Goal: Task Accomplishment & Management: Manage account settings

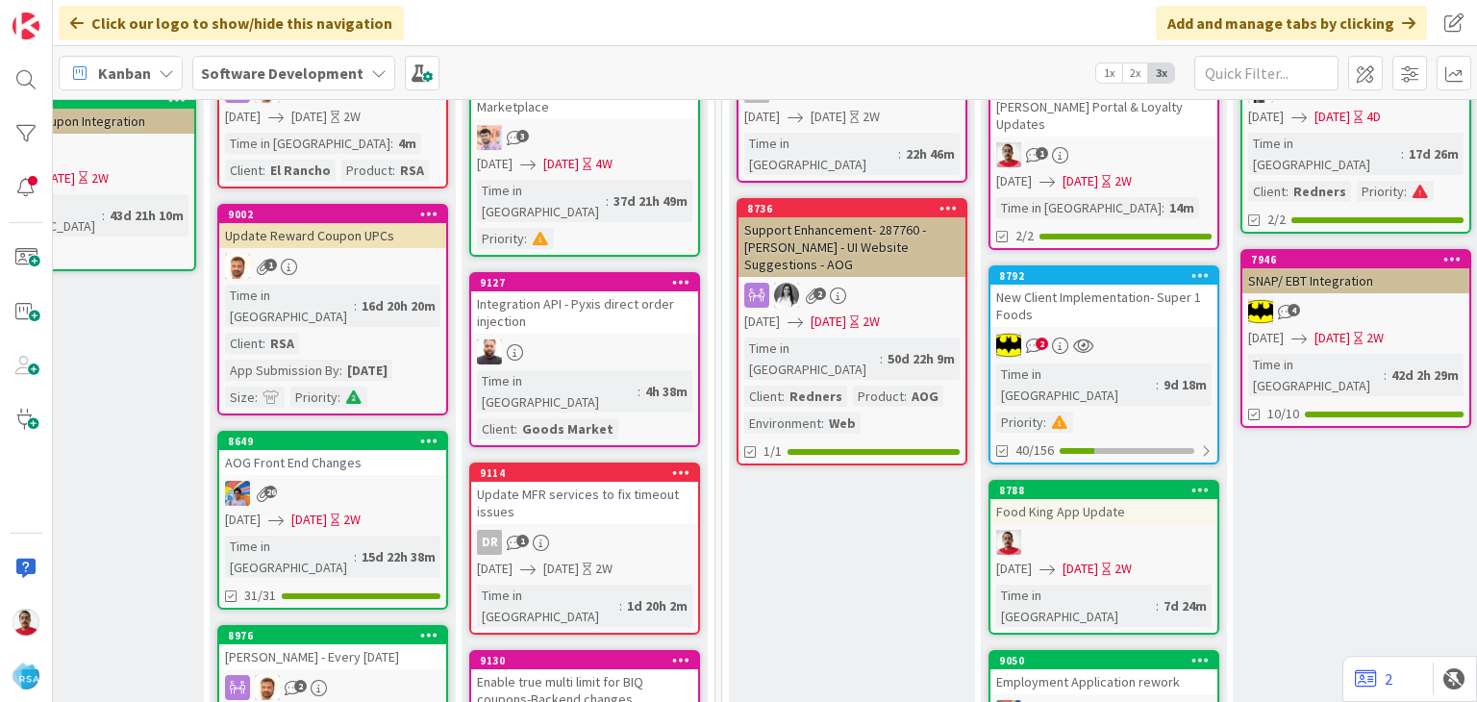
scroll to position [385, 2424]
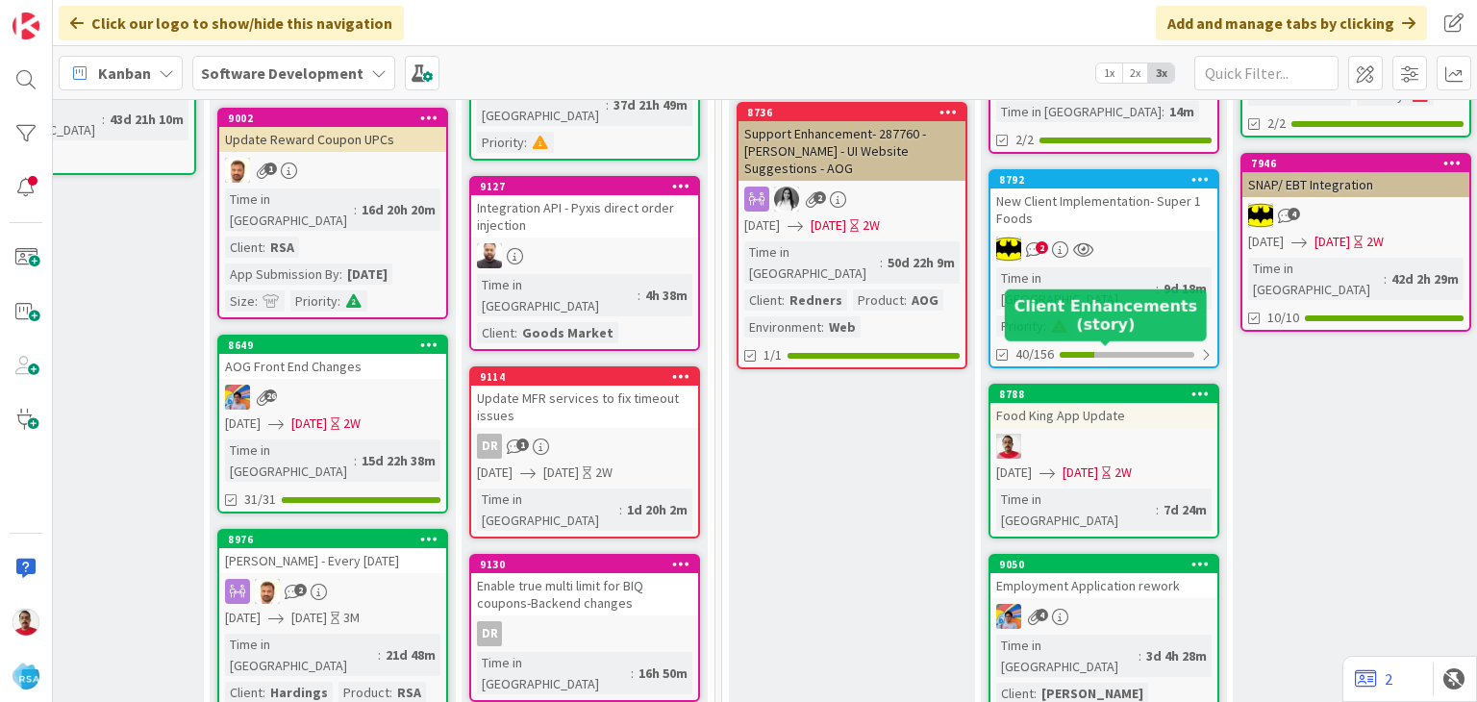
click at [1043, 388] on div "8788" at bounding box center [1108, 394] width 218 height 13
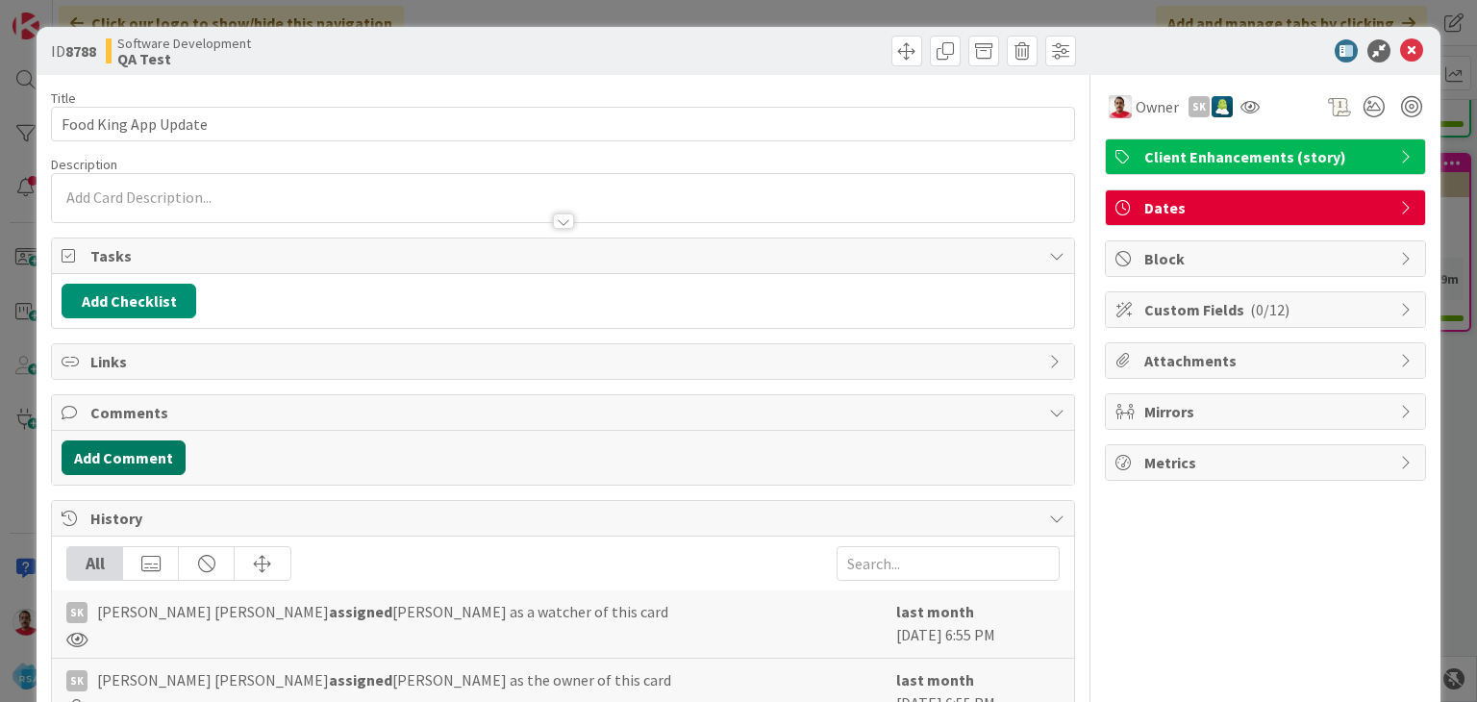
click at [121, 453] on button "Add Comment" at bounding box center [124, 458] width 124 height 35
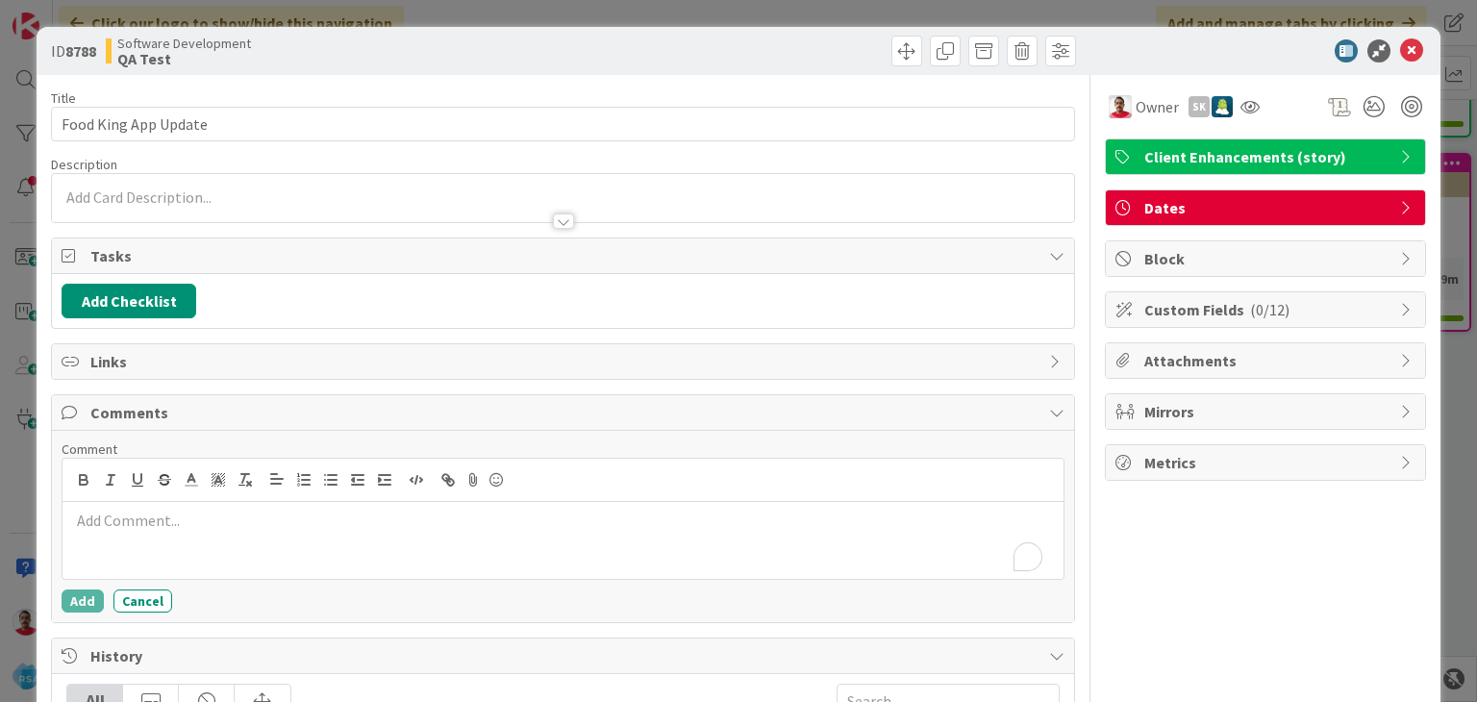
click at [341, 517] on p "To enrich screen reader interactions, please activate Accessibility in Grammarl…" at bounding box center [562, 521] width 985 height 22
click at [88, 593] on button "Add" at bounding box center [83, 601] width 42 height 23
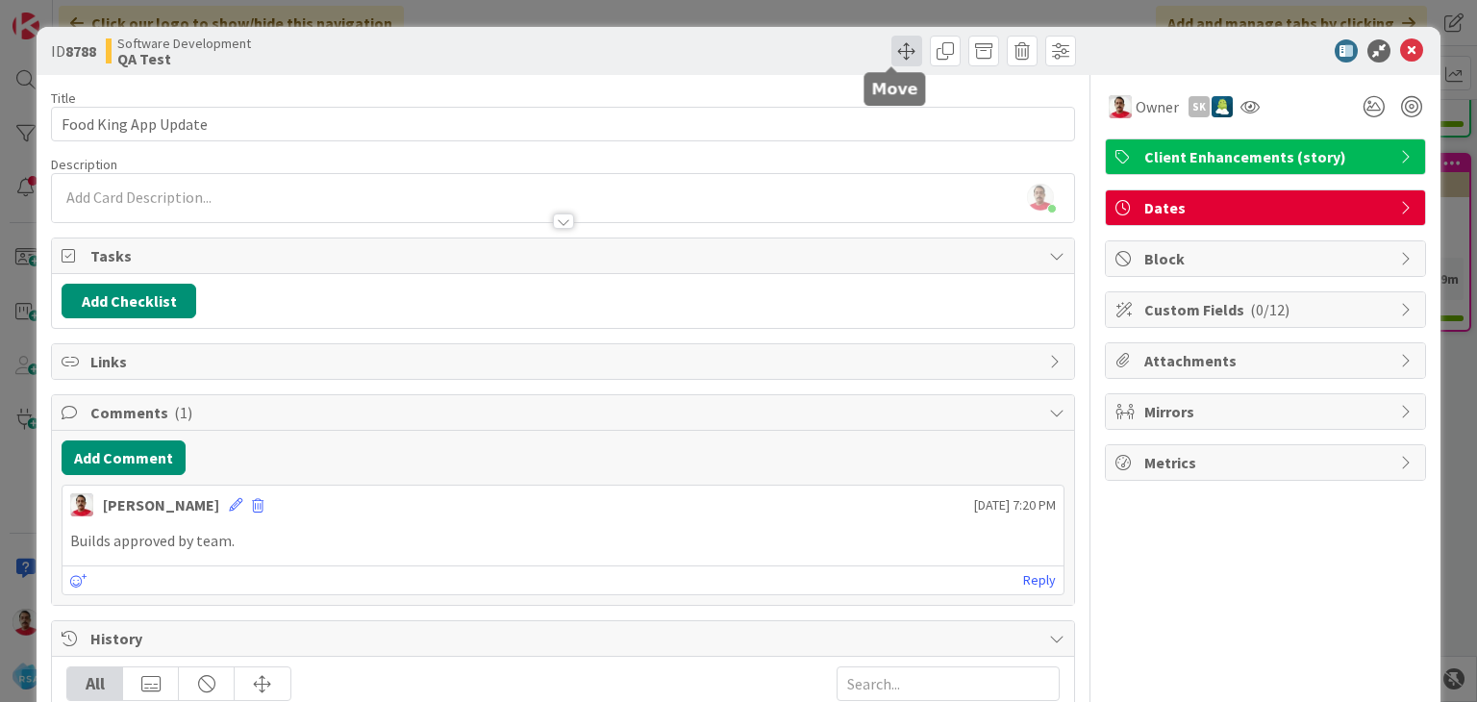
click at [895, 51] on span at bounding box center [907, 51] width 31 height 31
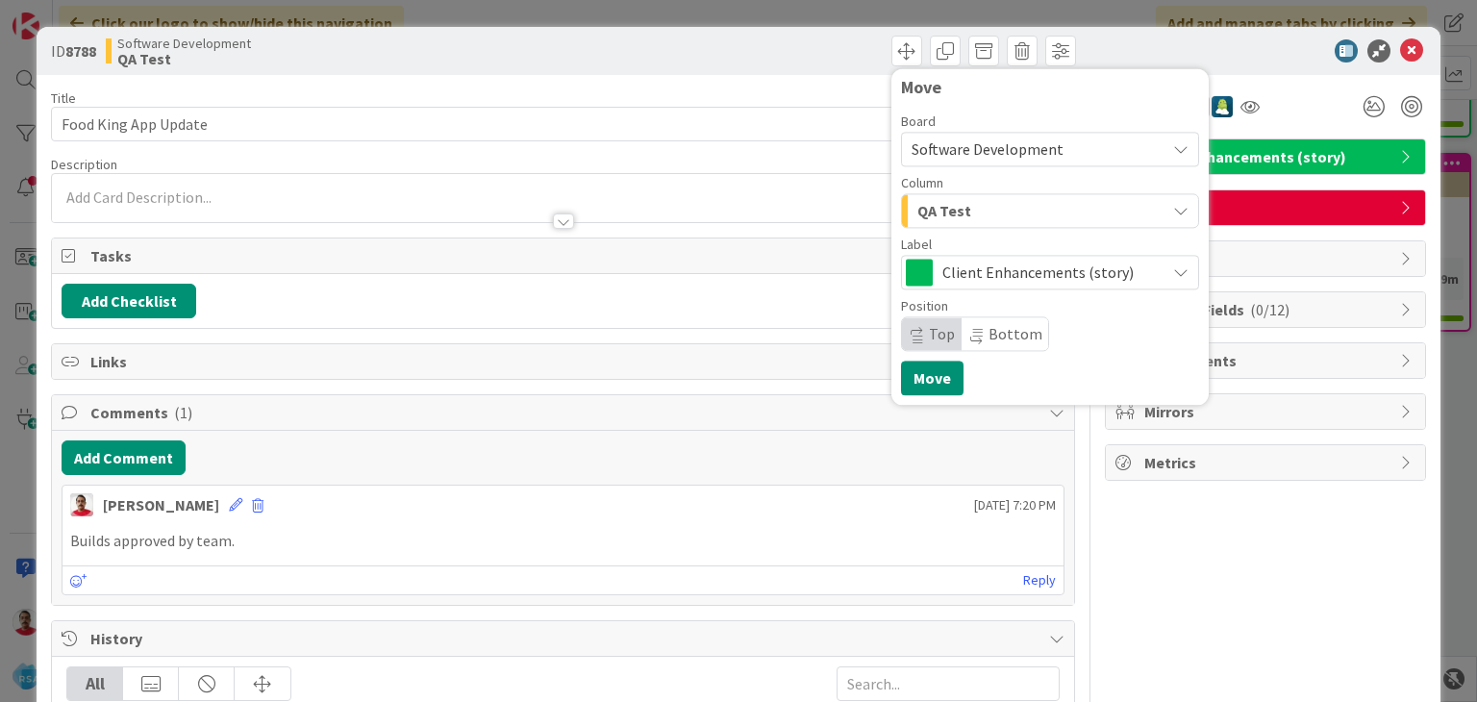
click at [943, 225] on div "QA Test" at bounding box center [1039, 210] width 253 height 31
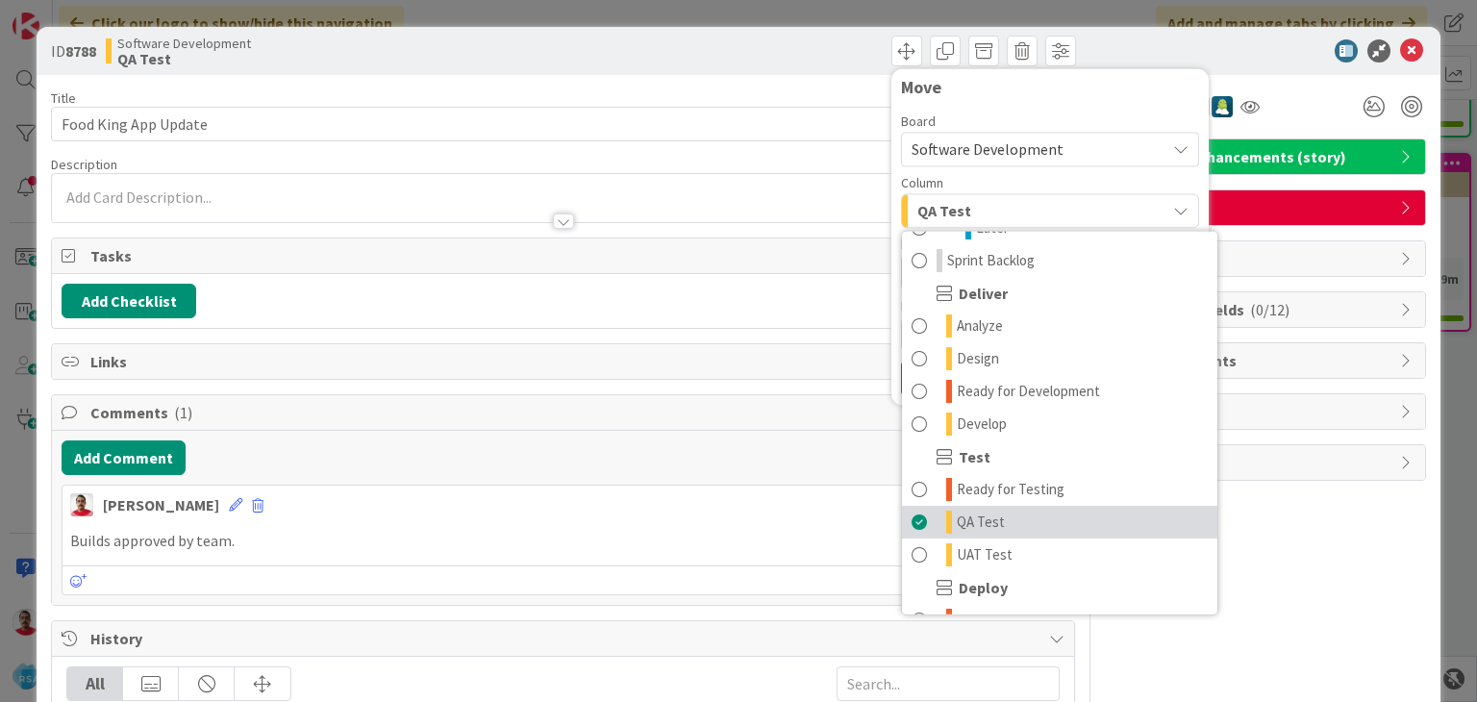
scroll to position [385, 0]
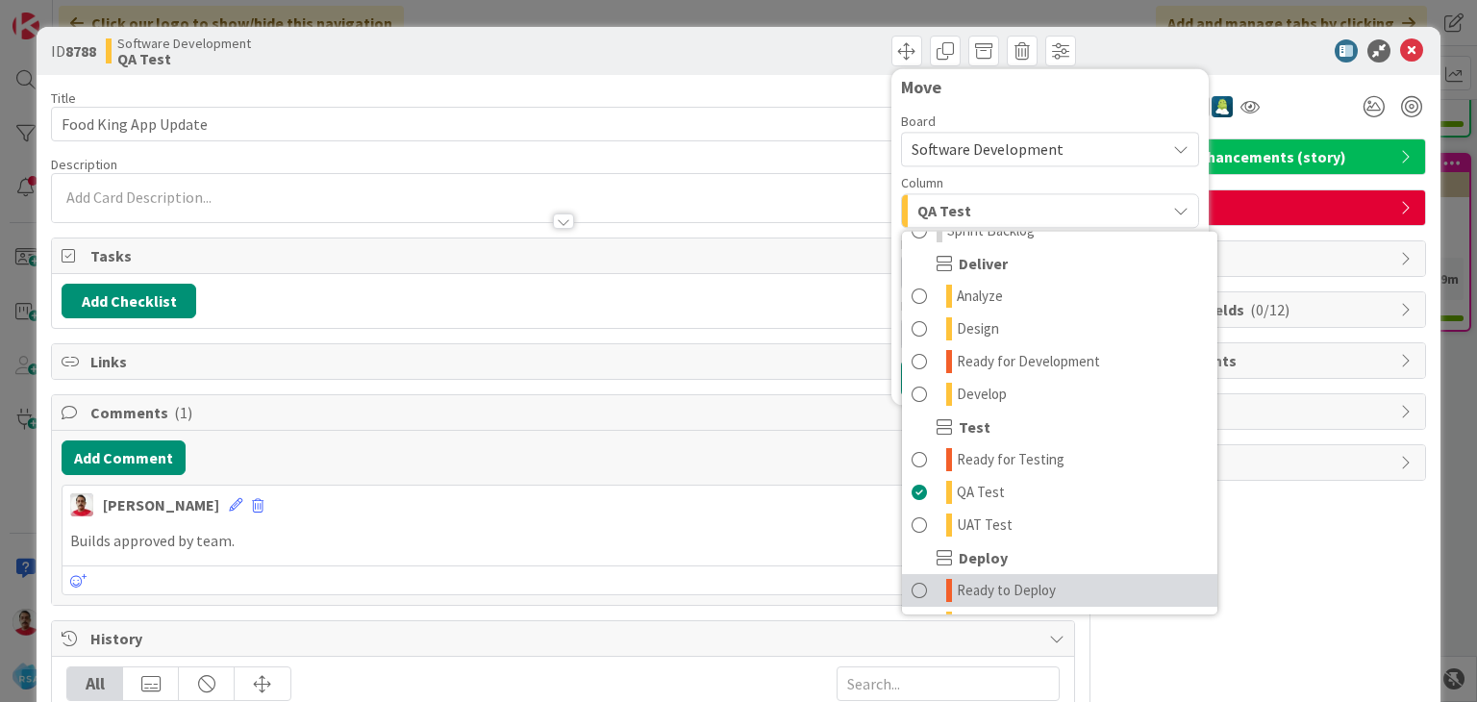
click at [970, 581] on span "Ready to Deploy" at bounding box center [1006, 590] width 99 height 23
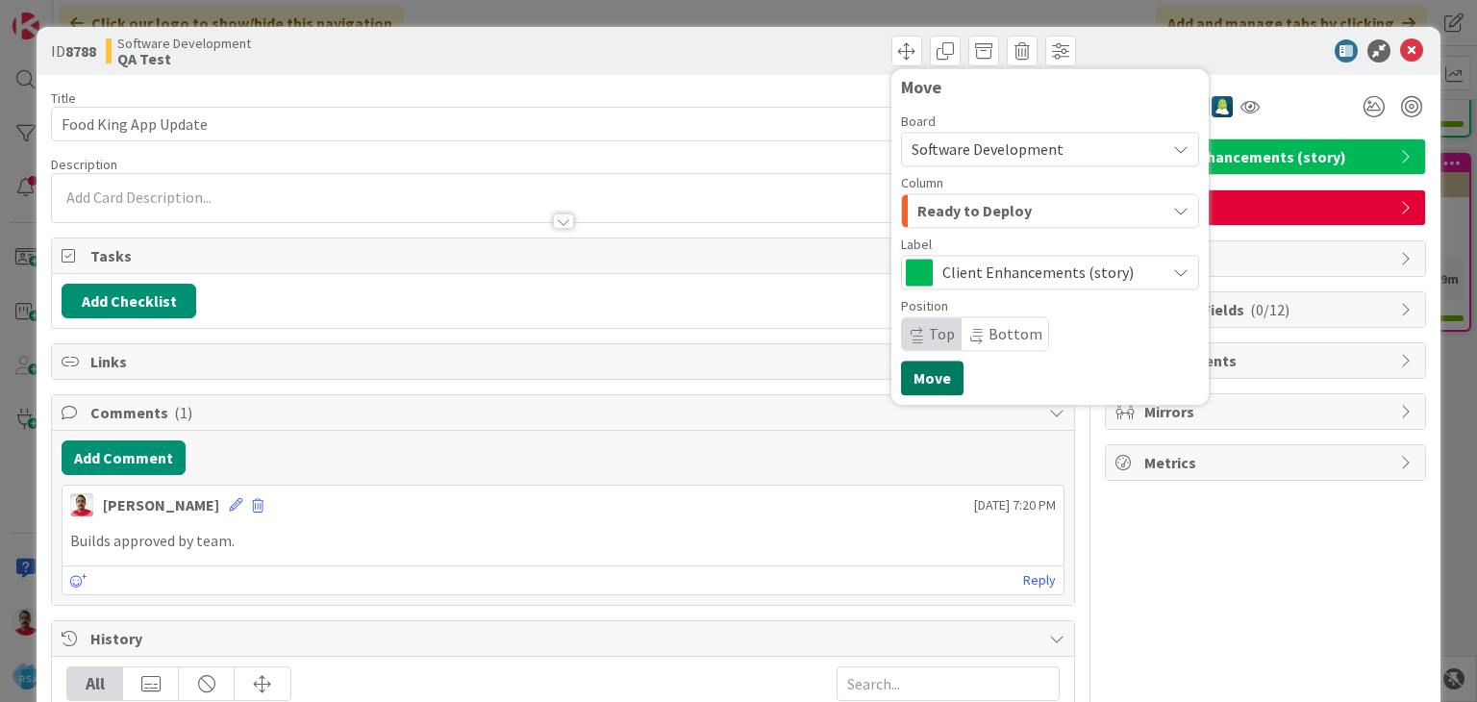
click at [926, 377] on button "Move" at bounding box center [932, 378] width 63 height 35
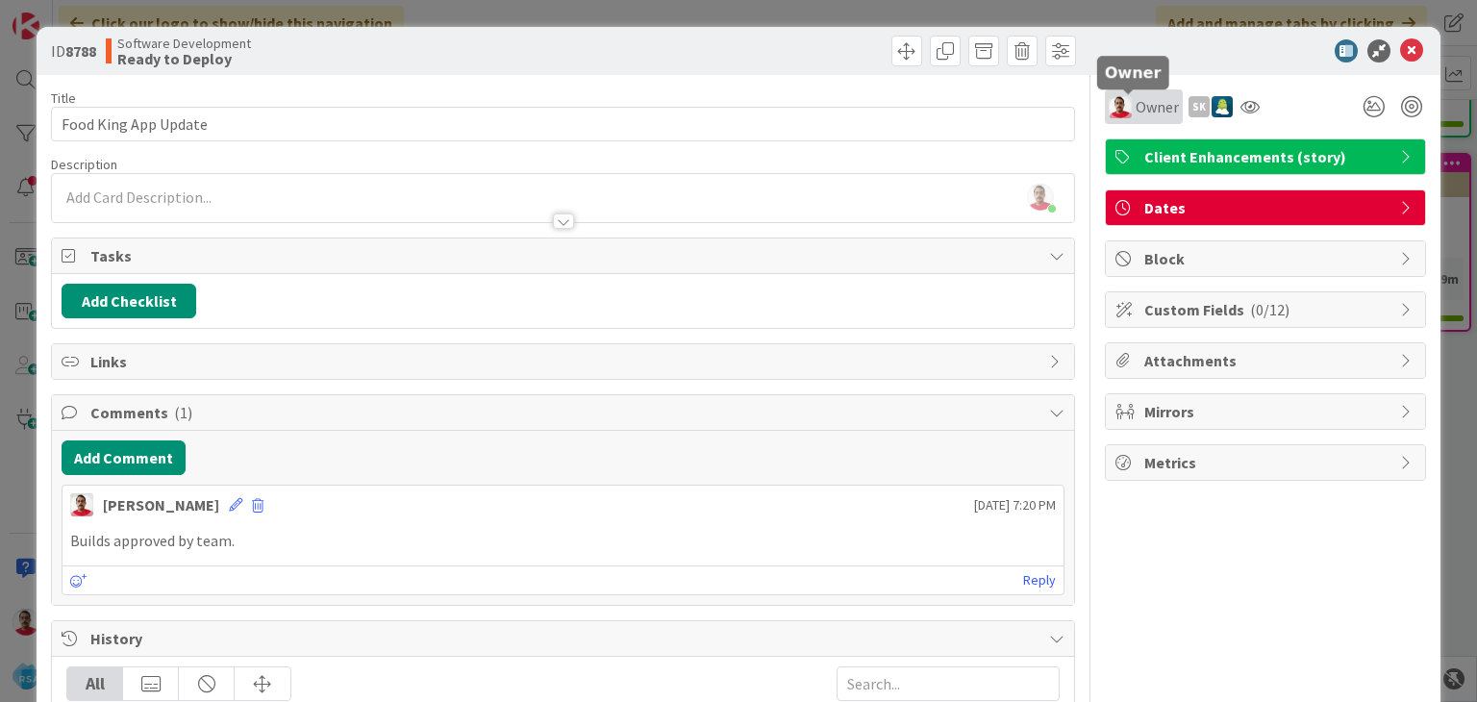
click at [1136, 109] on span "Owner" at bounding box center [1157, 106] width 43 height 23
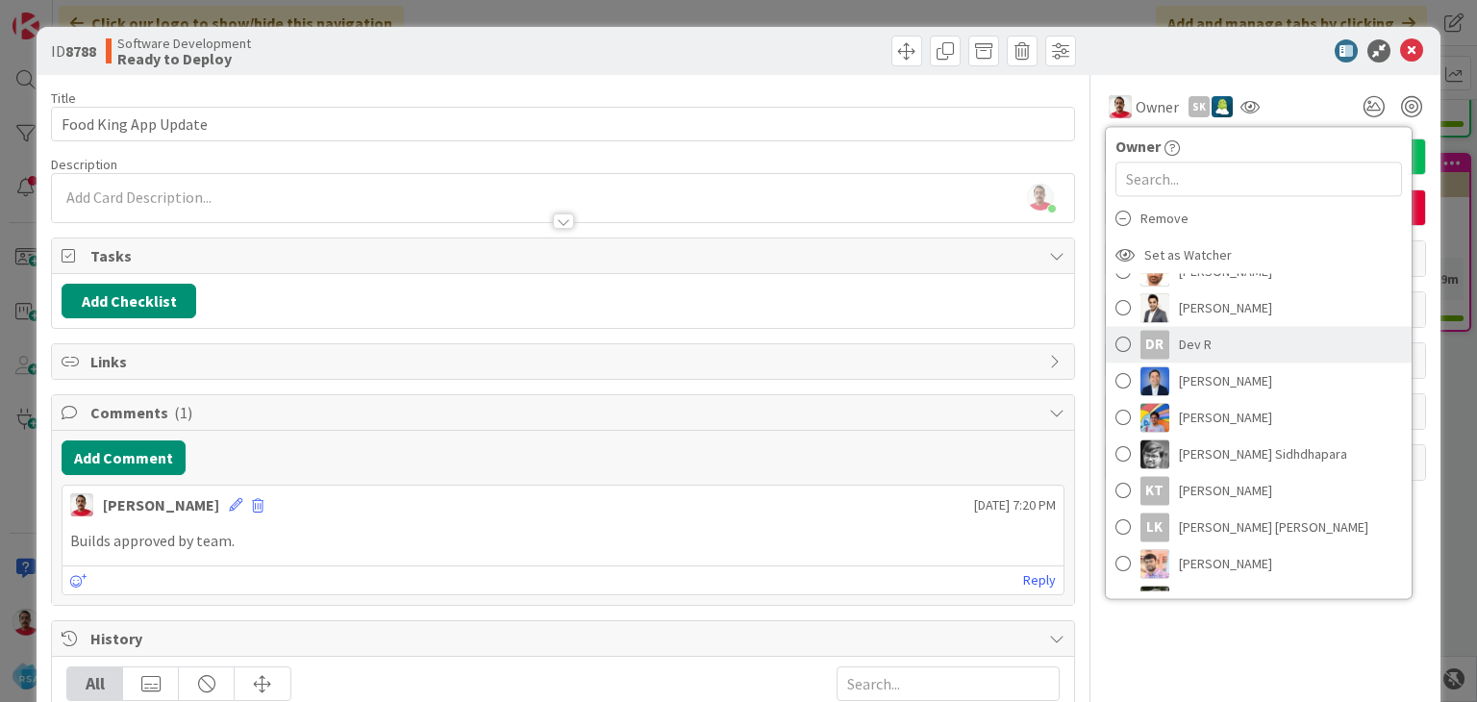
scroll to position [192, 0]
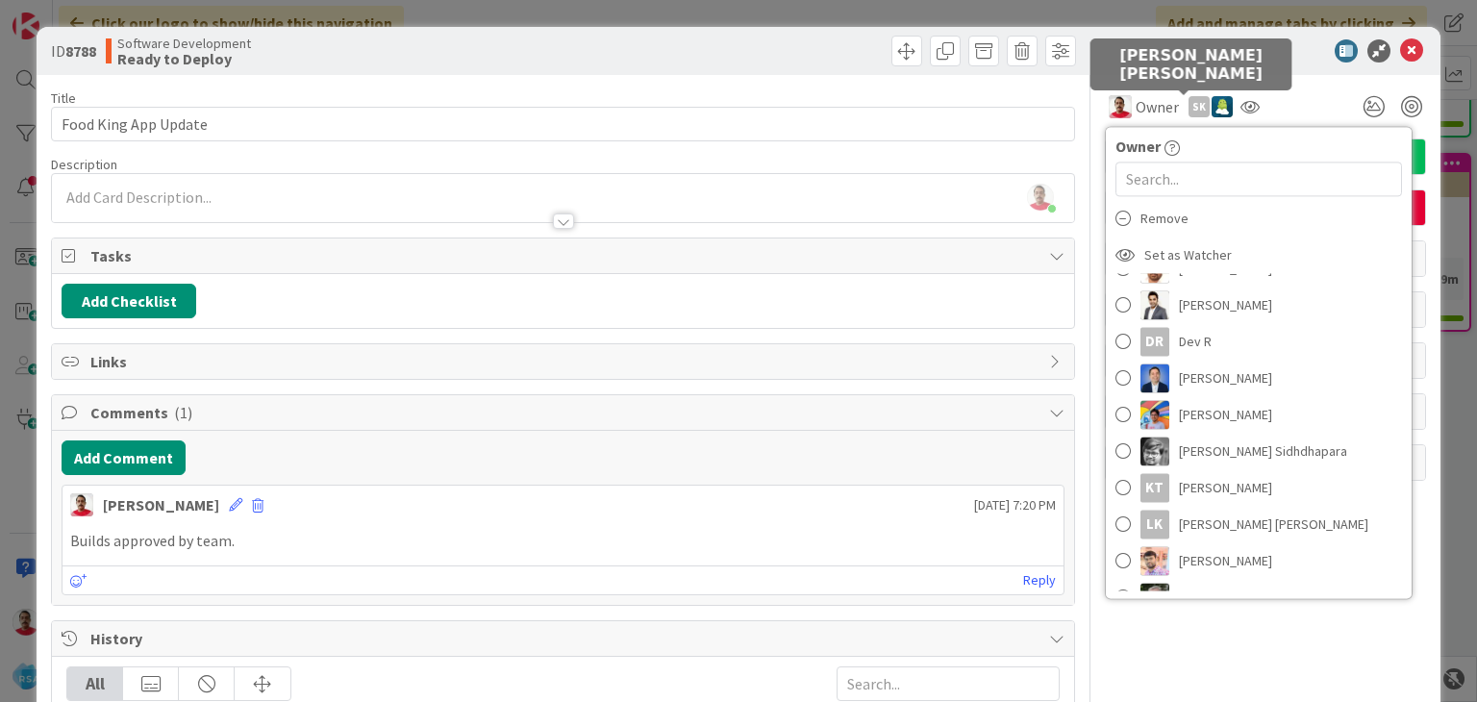
click at [1189, 109] on div "sk" at bounding box center [1199, 106] width 21 height 21
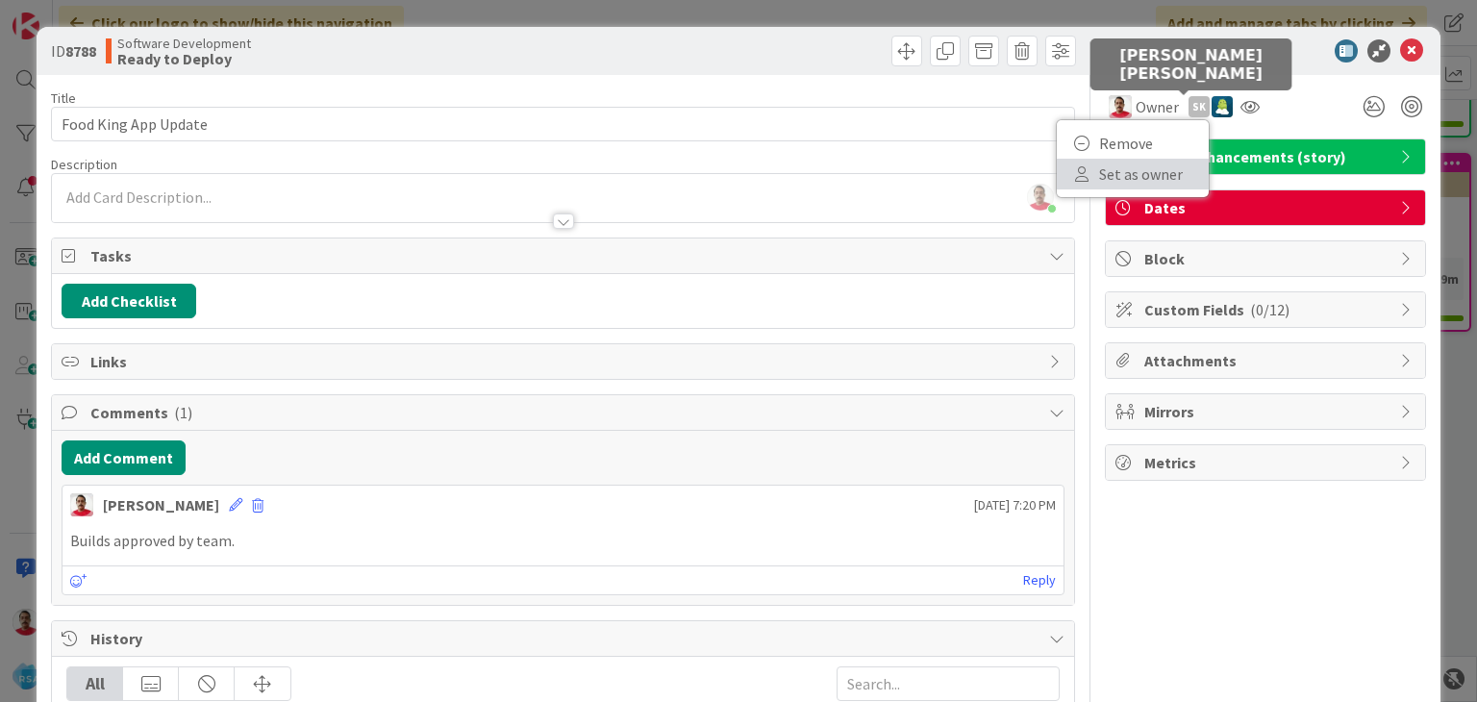
click at [1126, 182] on link "Set as owner" at bounding box center [1133, 174] width 152 height 31
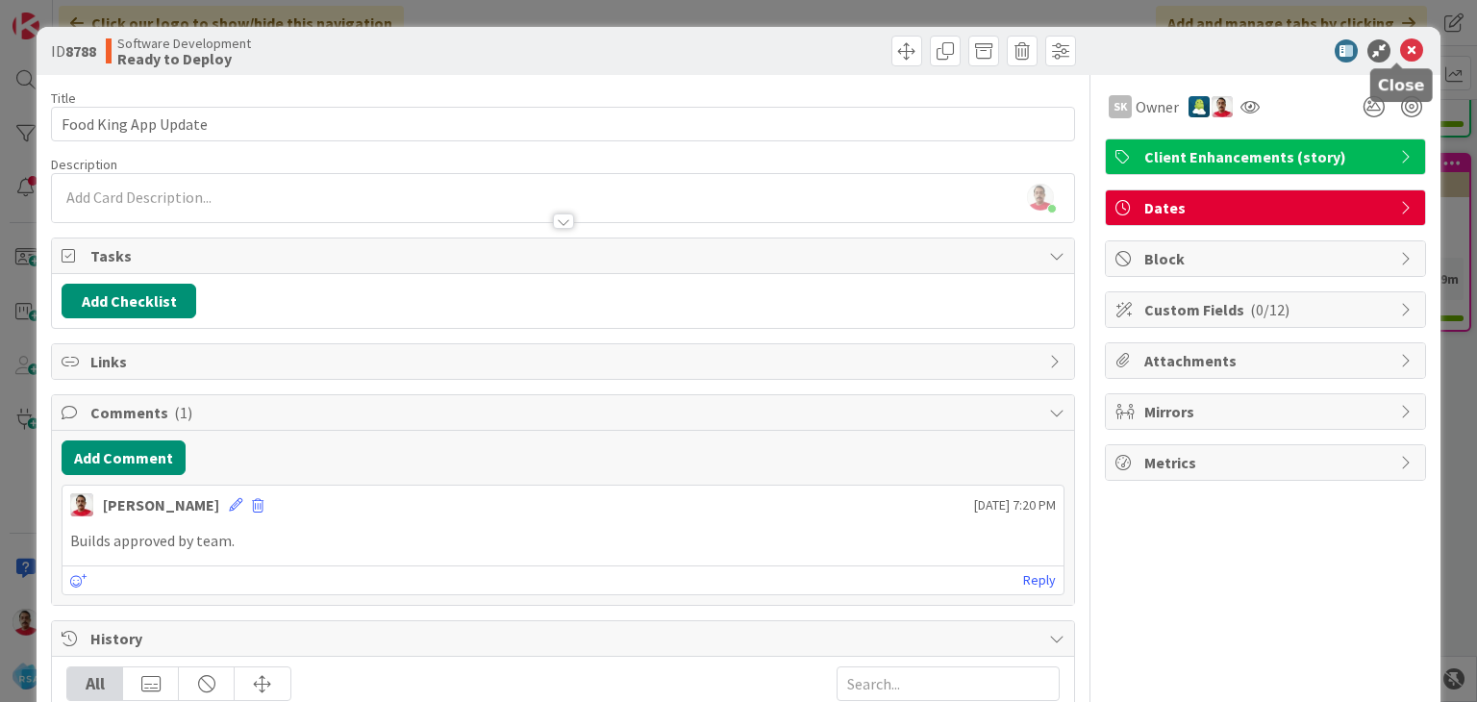
click at [1400, 51] on icon at bounding box center [1411, 50] width 23 height 23
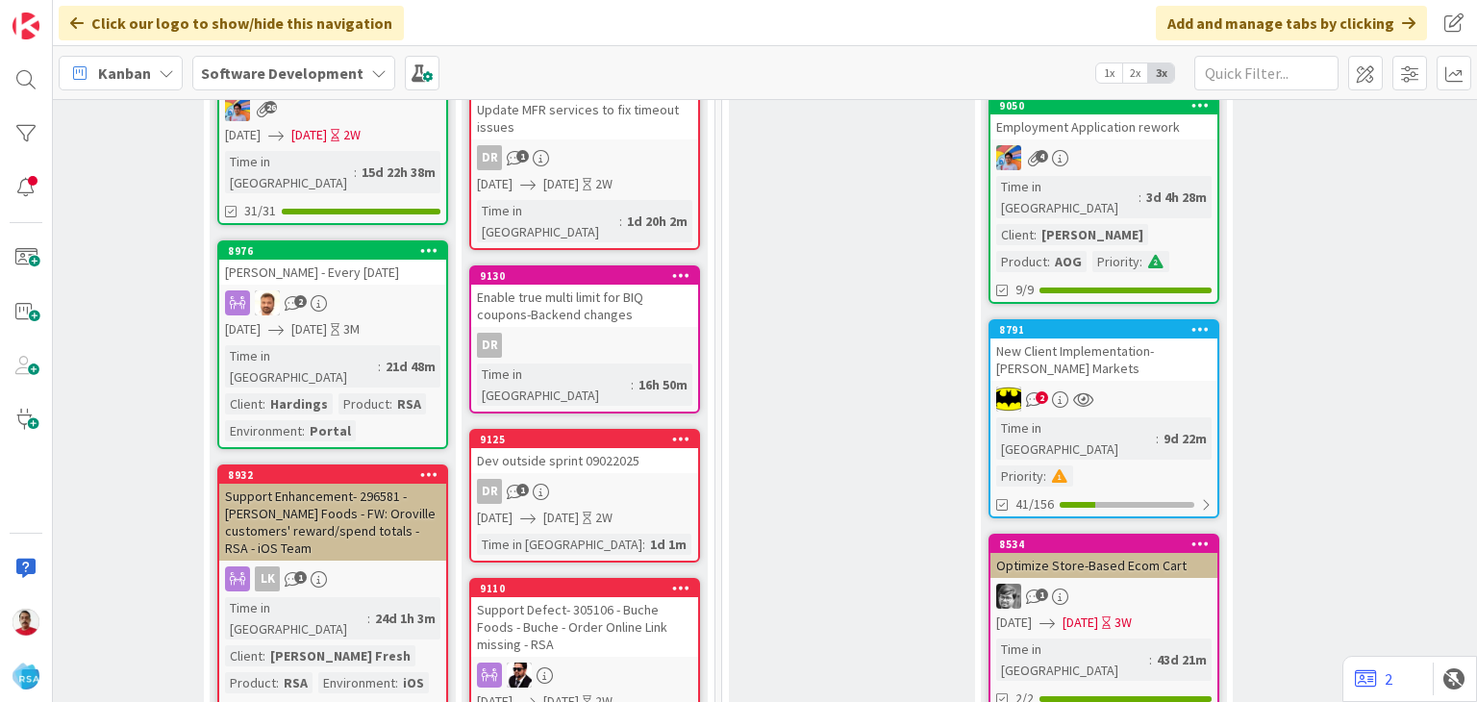
scroll to position [96, 2424]
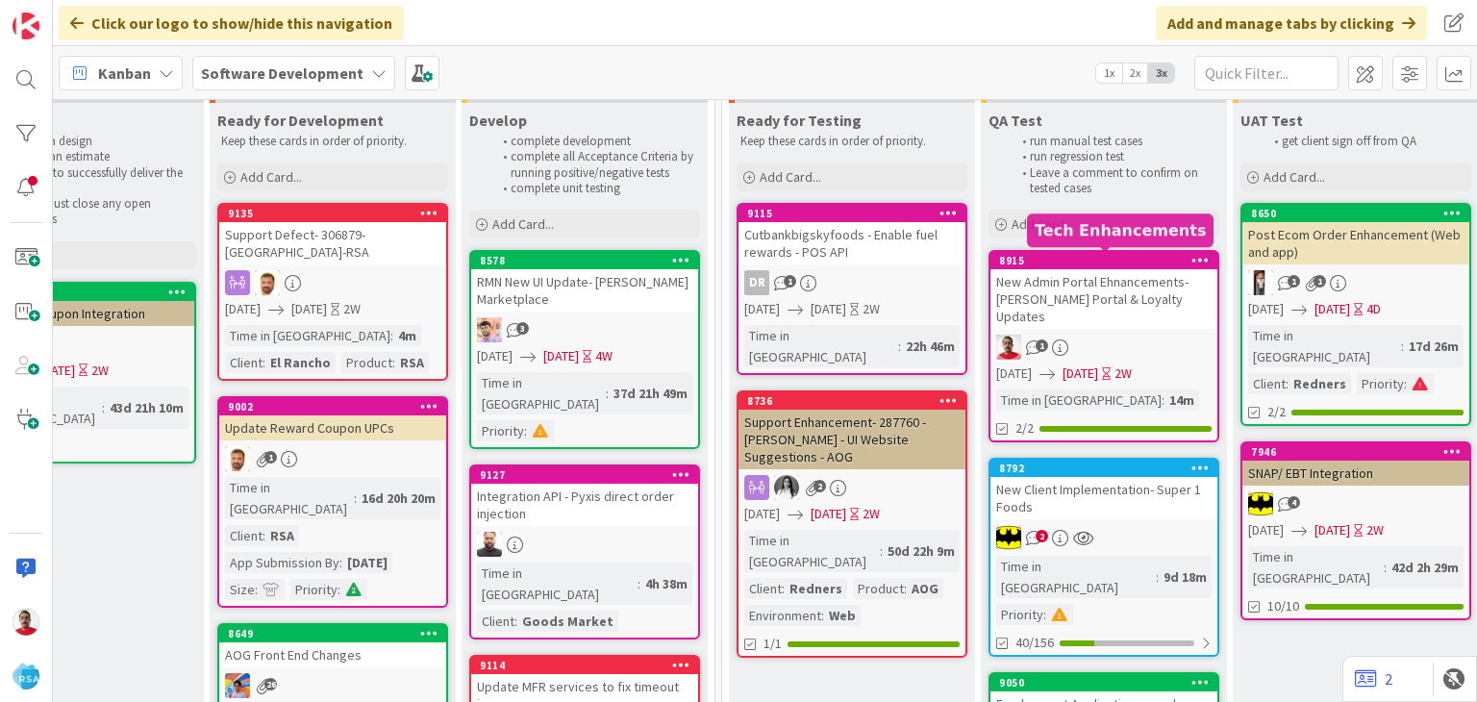
click at [1096, 261] on div "8915" at bounding box center [1108, 260] width 218 height 13
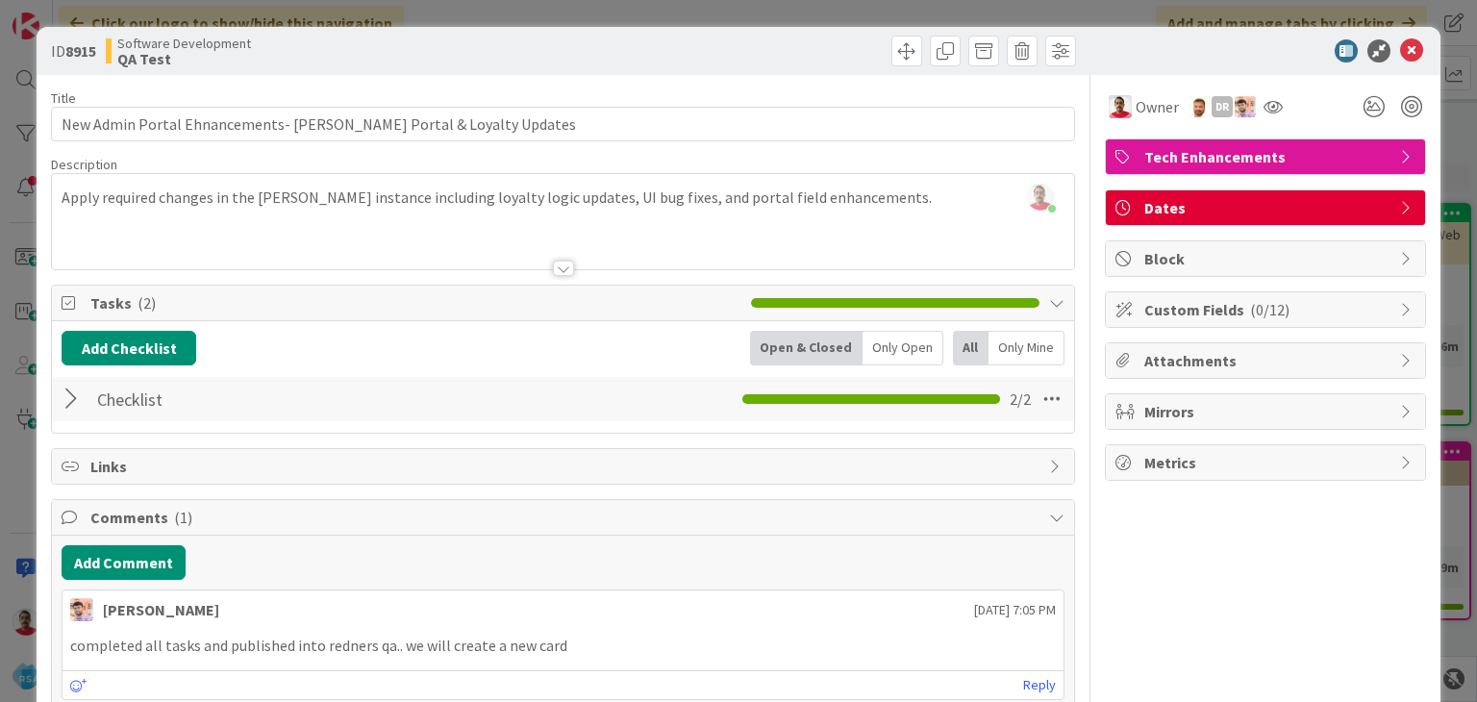
click at [560, 267] on div at bounding box center [563, 268] width 21 height 15
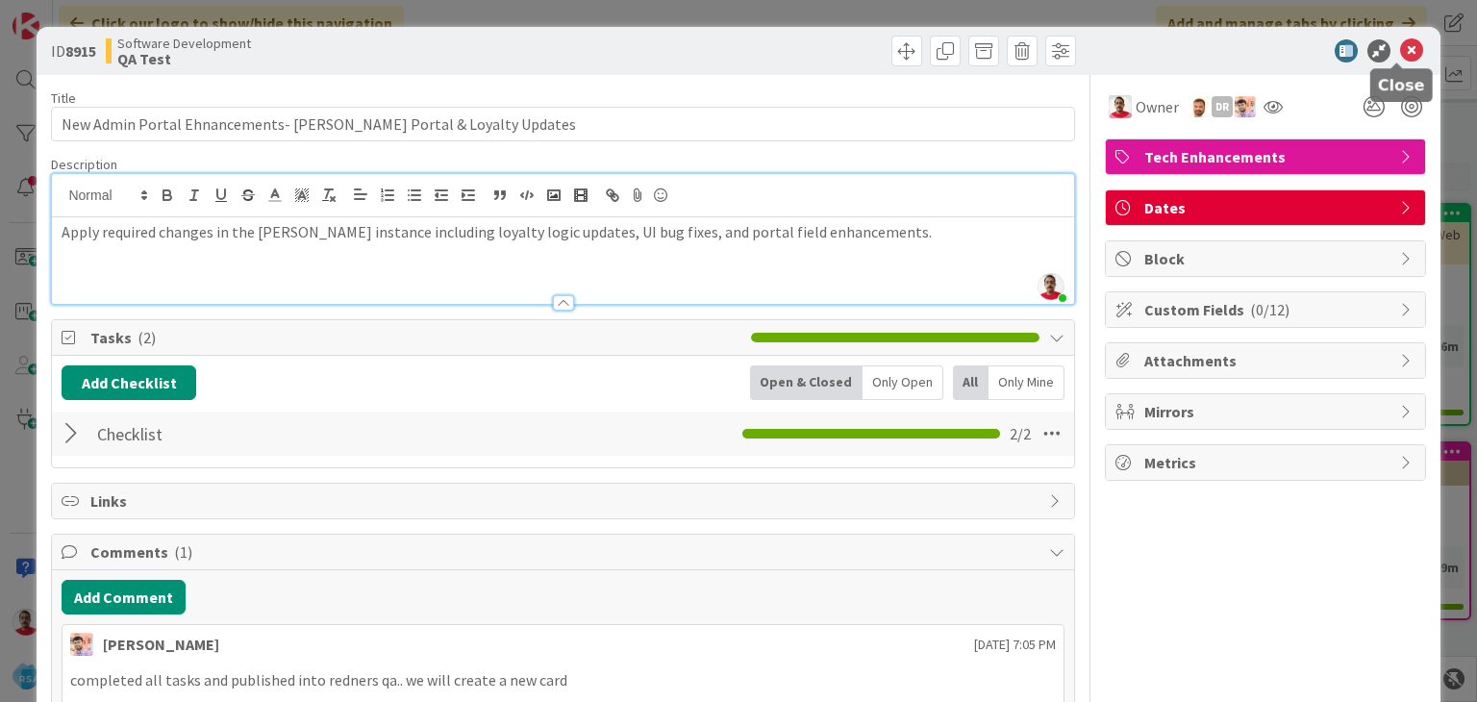
click at [1400, 51] on icon at bounding box center [1411, 50] width 23 height 23
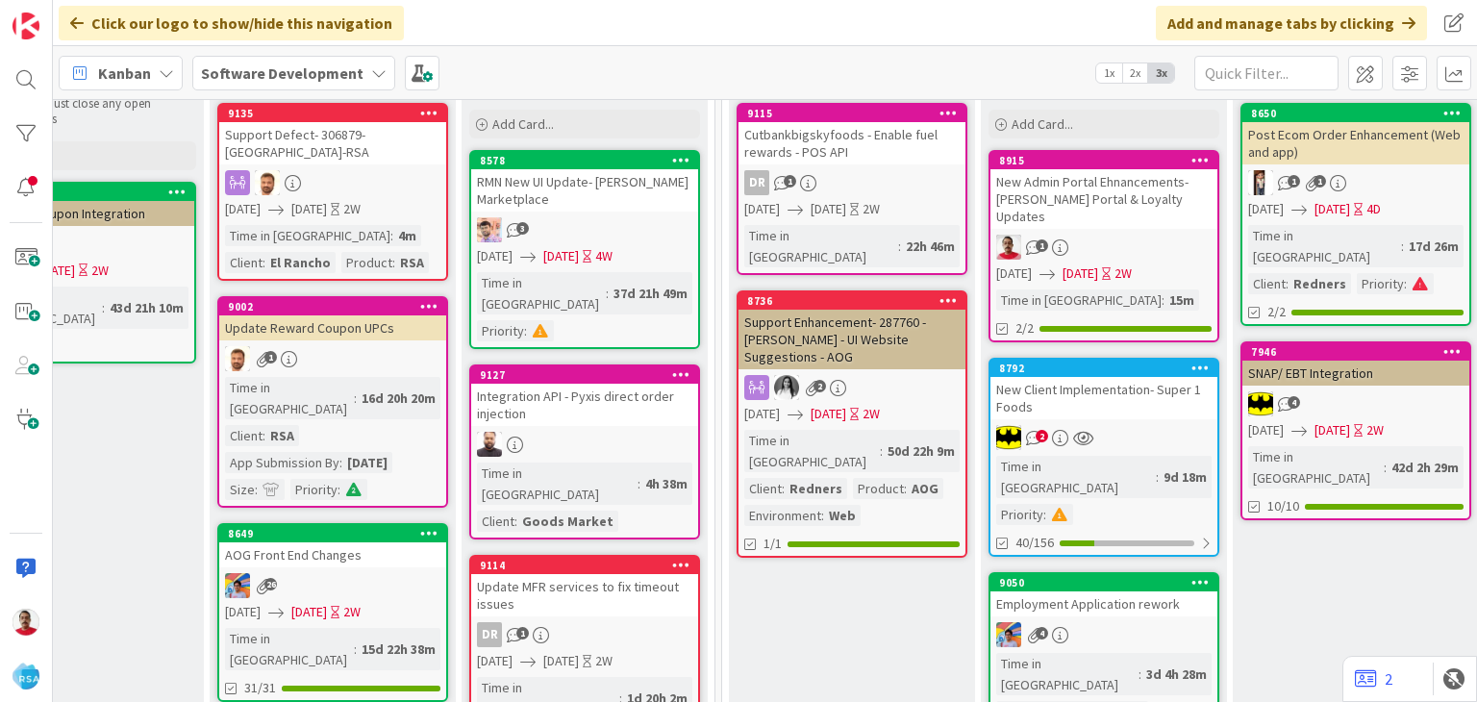
scroll to position [0, 2424]
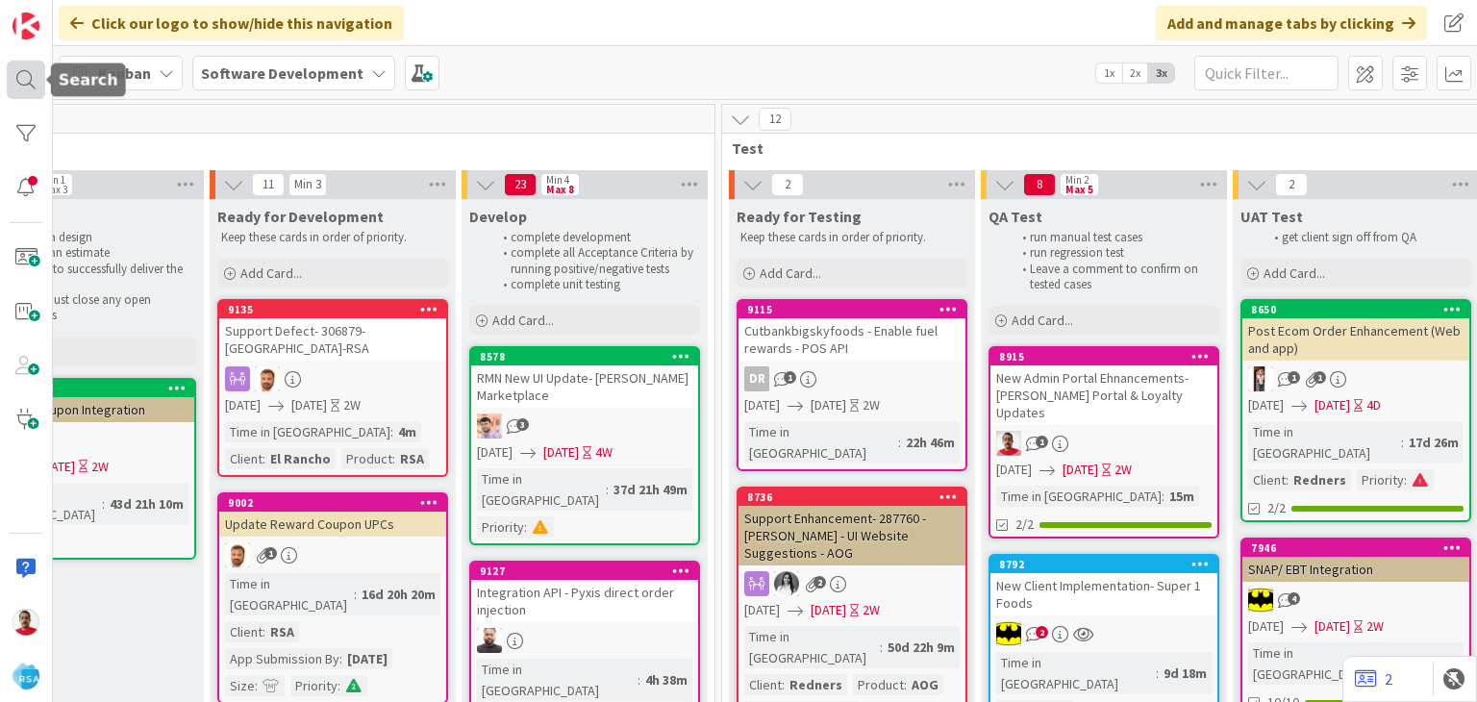
click at [19, 82] on div at bounding box center [26, 80] width 38 height 38
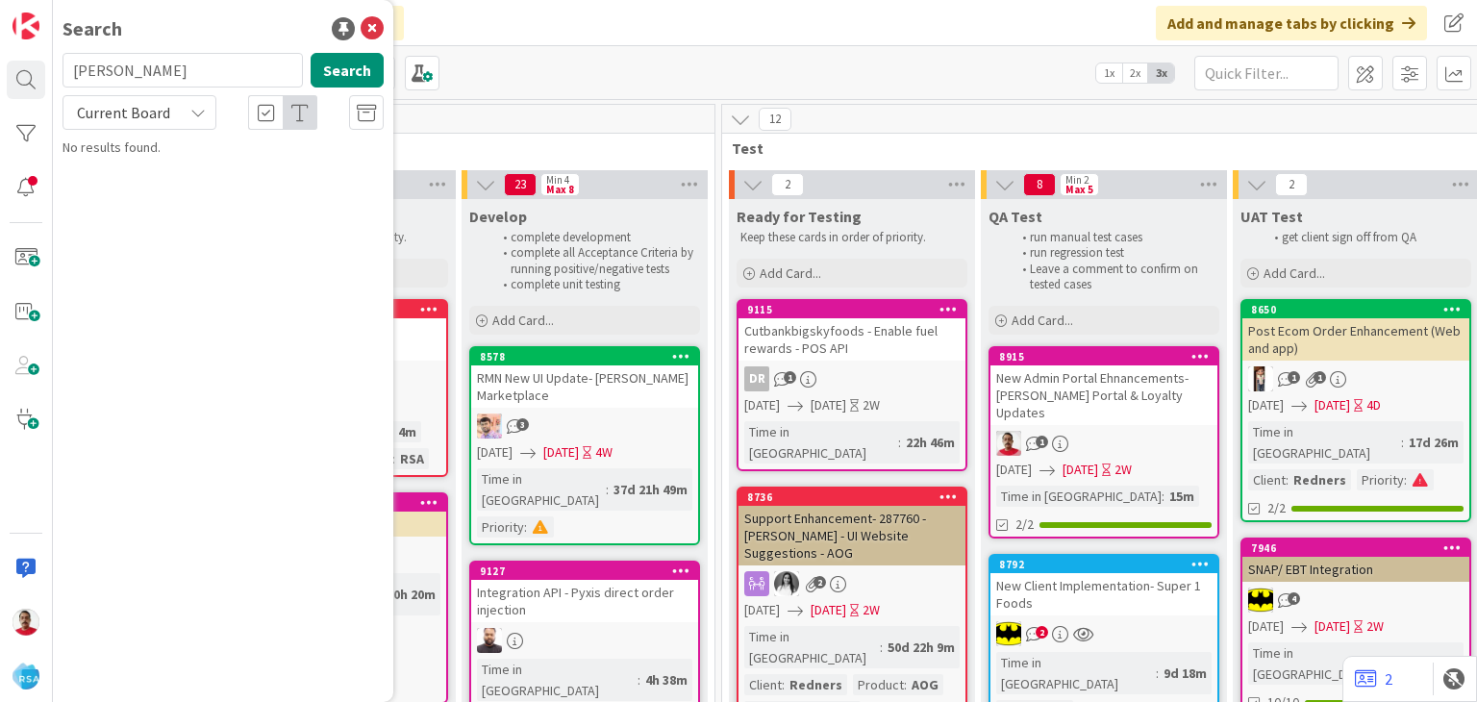
type input "[PERSON_NAME]"
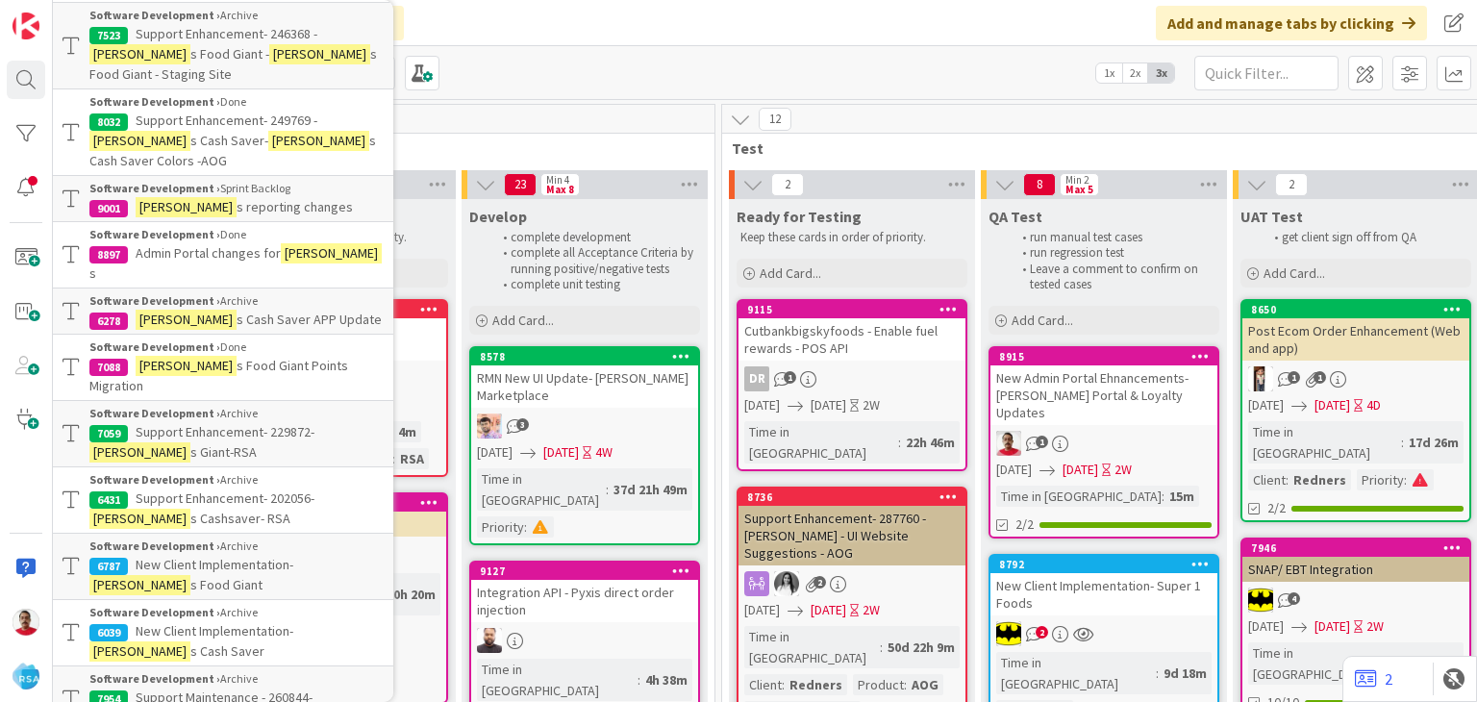
scroll to position [0, 0]
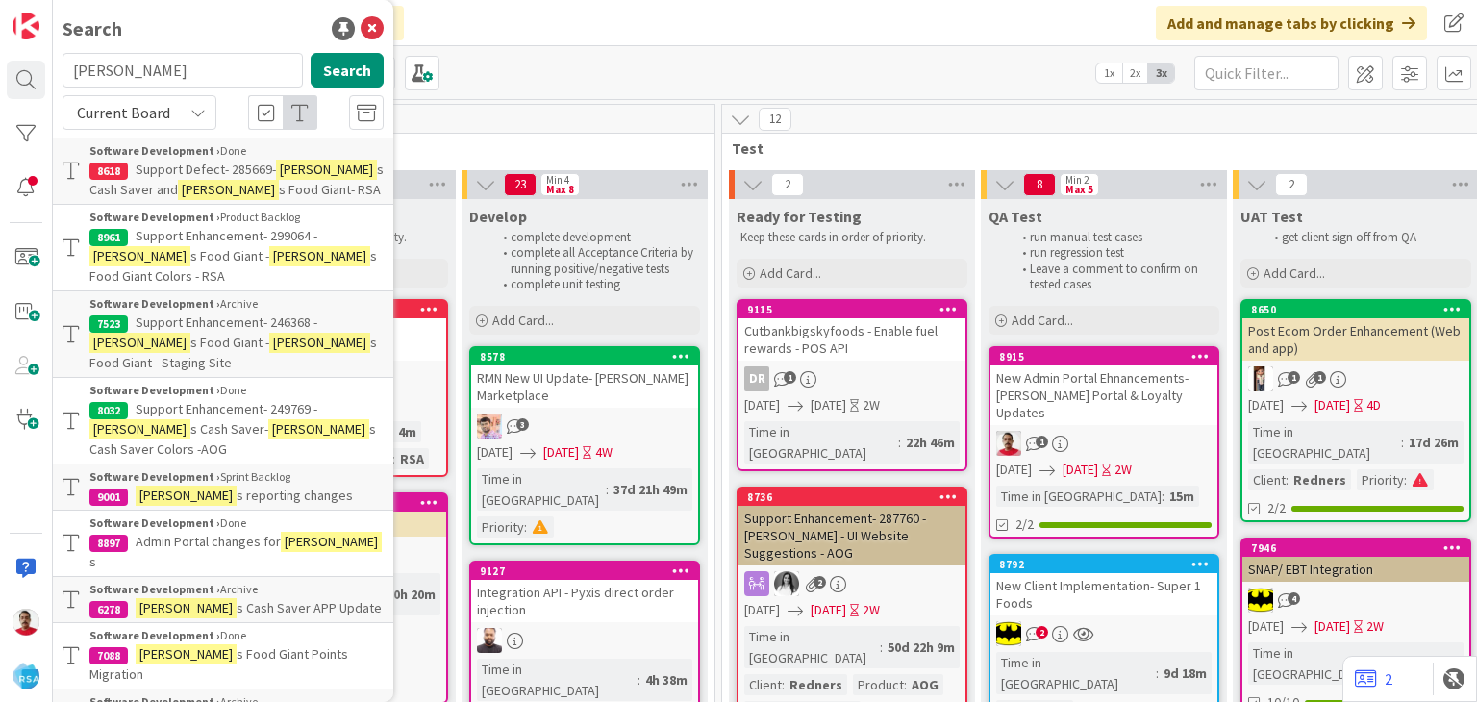
click at [191, 218] on b "Software Development ›" at bounding box center [154, 217] width 131 height 14
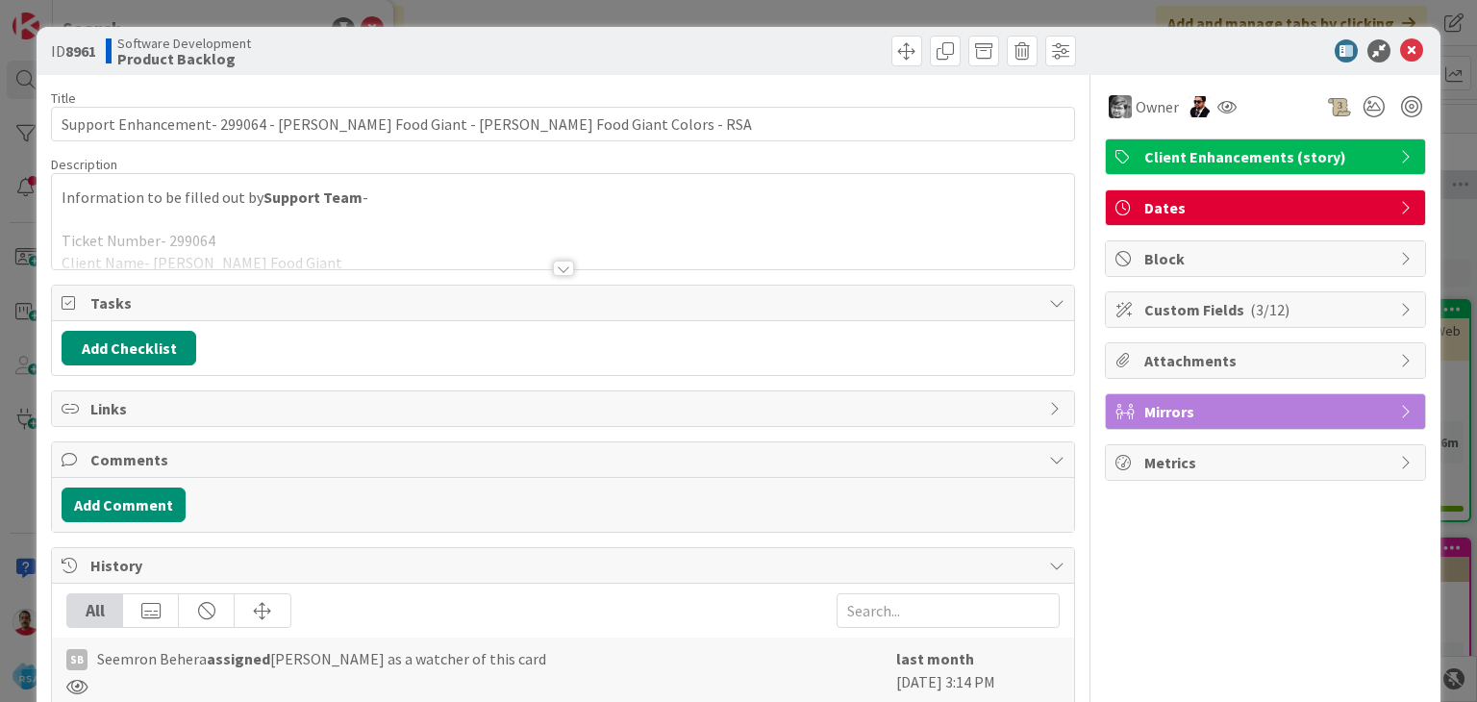
click at [553, 266] on div at bounding box center [563, 268] width 21 height 15
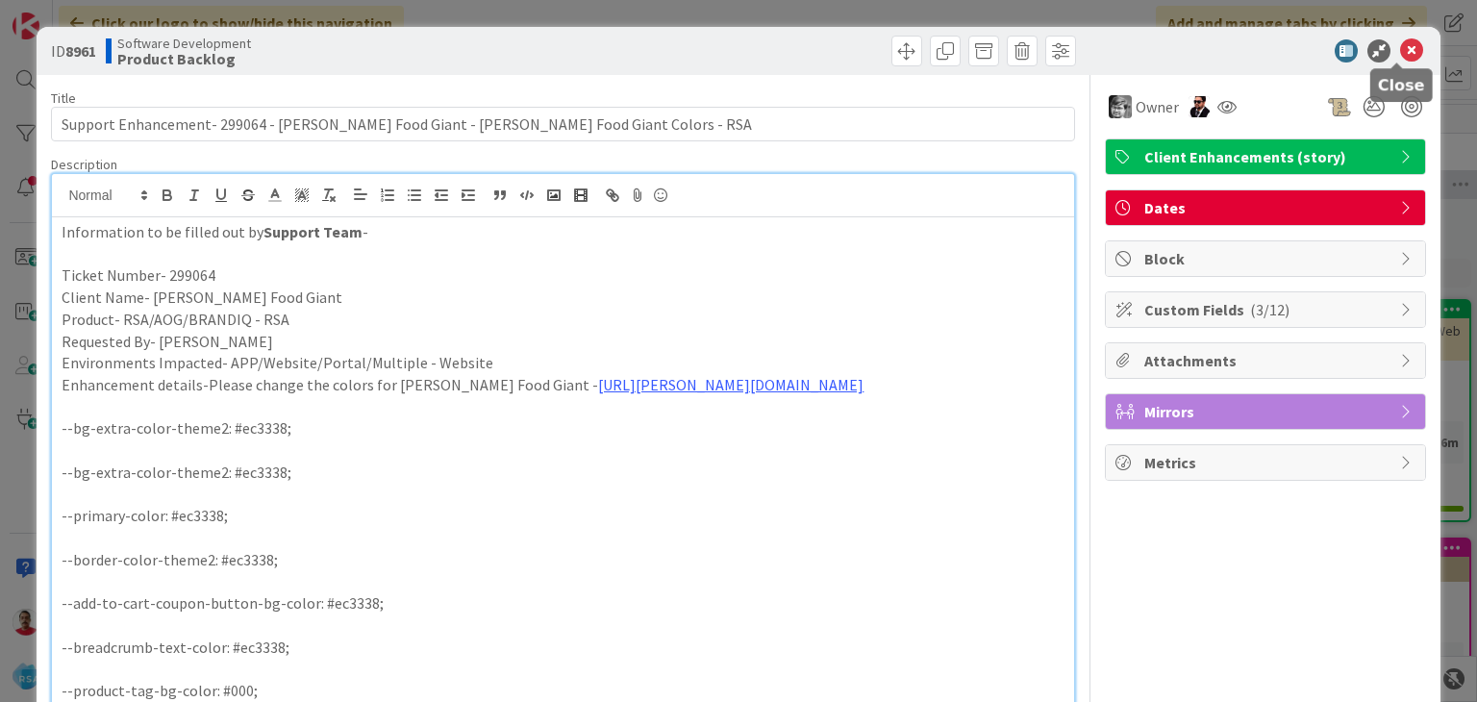
click at [1400, 47] on icon at bounding box center [1411, 50] width 23 height 23
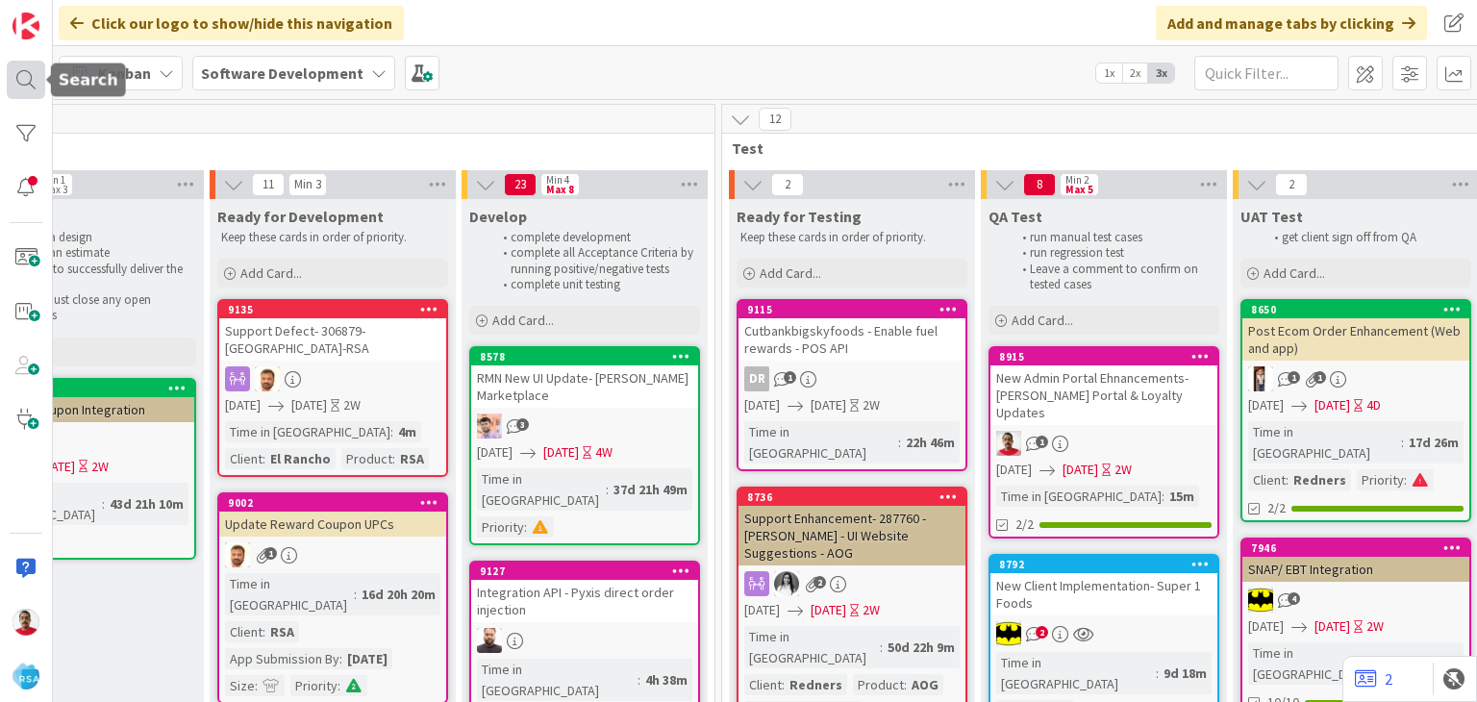
click at [27, 76] on div at bounding box center [26, 80] width 38 height 38
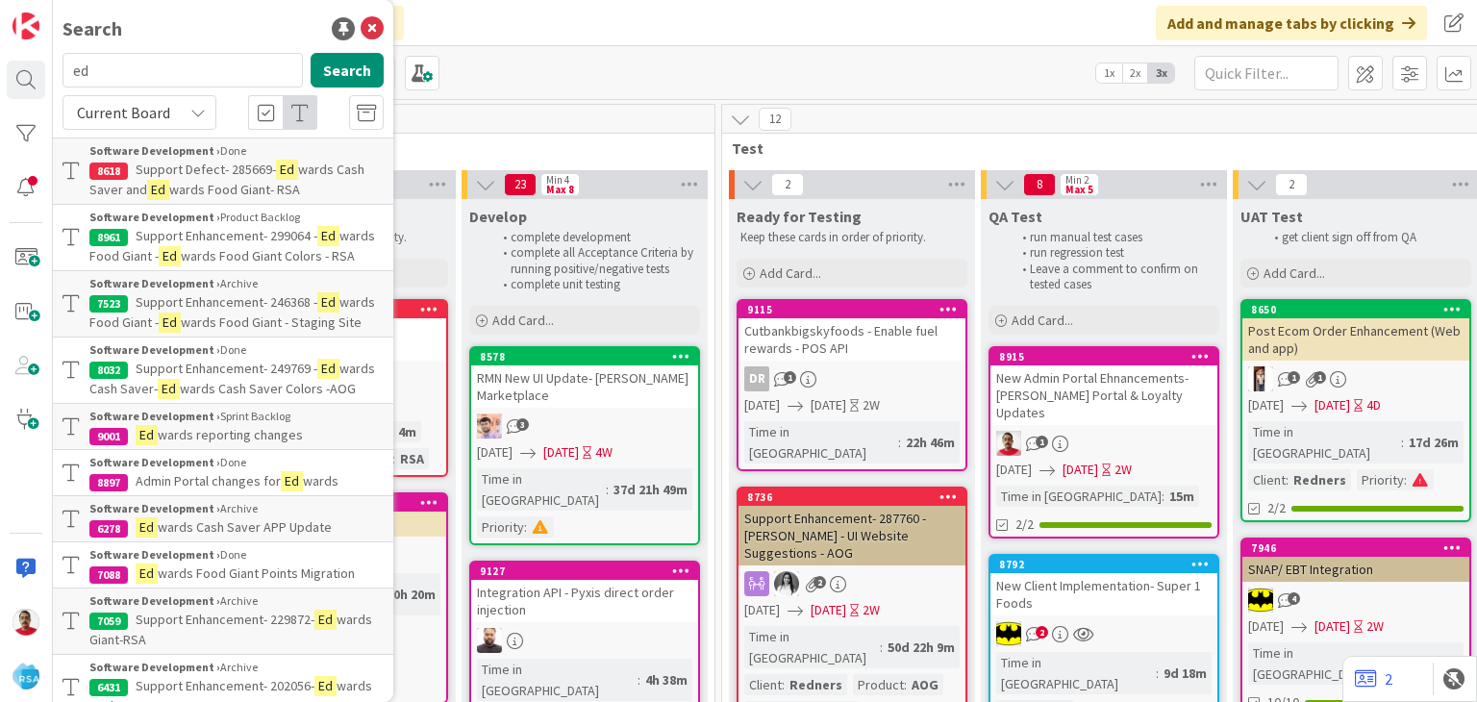
type input "e"
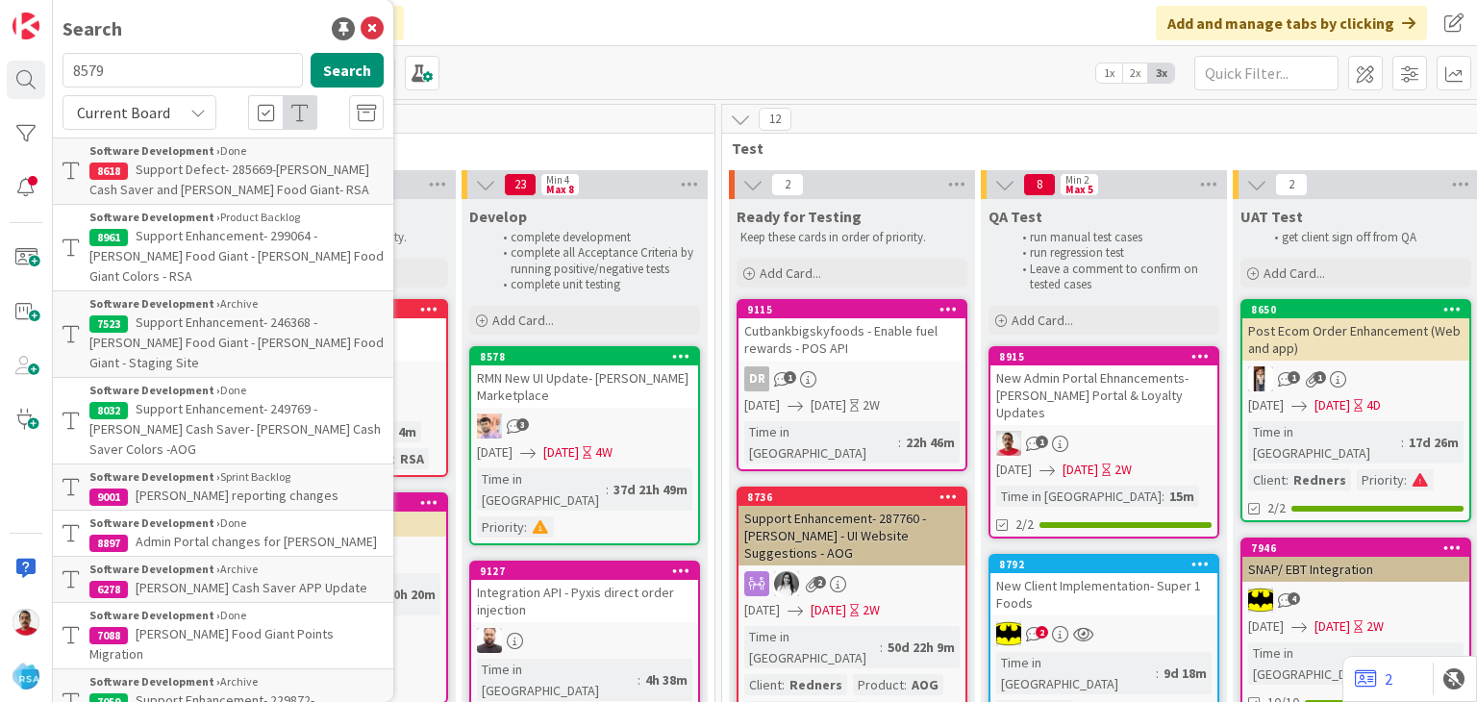
type input "8579"
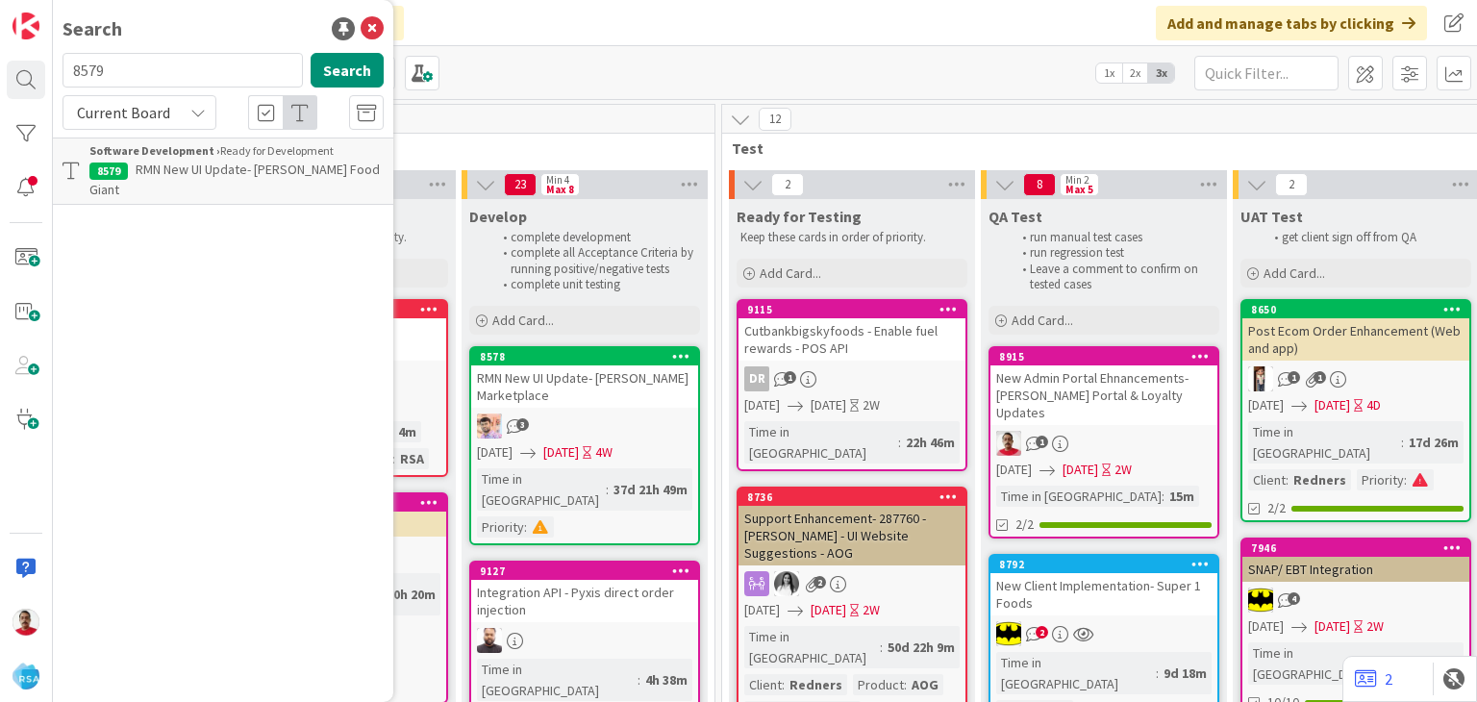
click at [311, 166] on span "RMN New UI Update- [PERSON_NAME] Food Giant" at bounding box center [234, 180] width 290 height 38
